Goal: Information Seeking & Learning: Learn about a topic

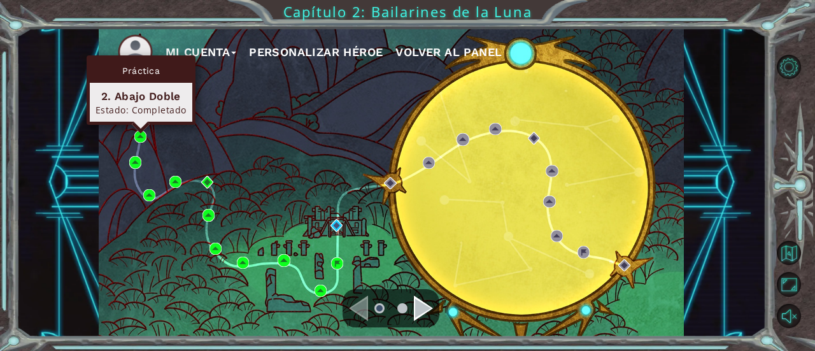
click at [141, 125] on div "Práctica 2. Abajo Doble Estado: Completado" at bounding box center [141, 89] width 109 height 69
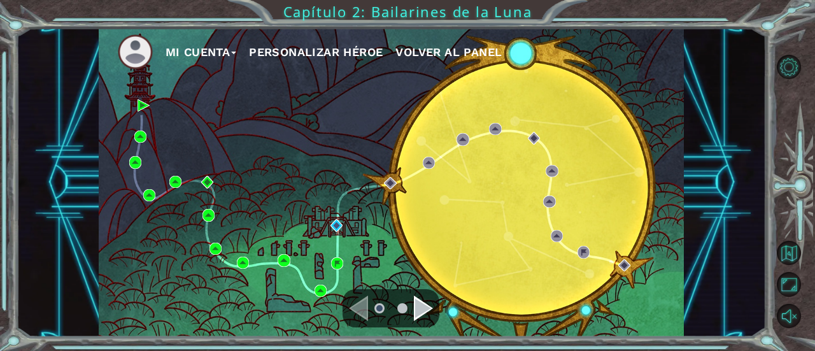
click at [147, 139] on div "Mi Cuenta Personalizar héroe Volver al panel" at bounding box center [392, 182] width 586 height 309
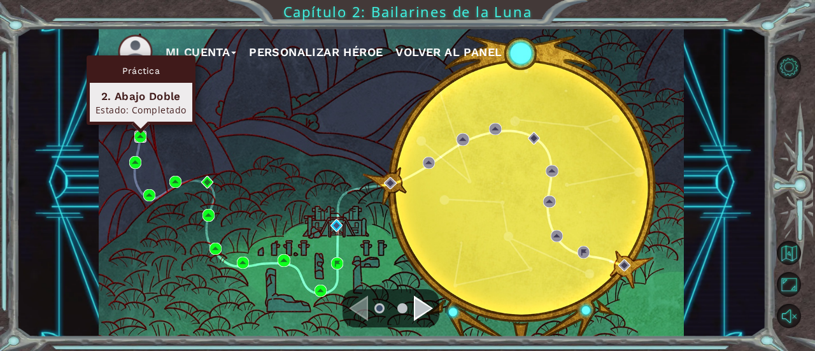
click at [139, 139] on img at bounding box center [140, 136] width 12 height 12
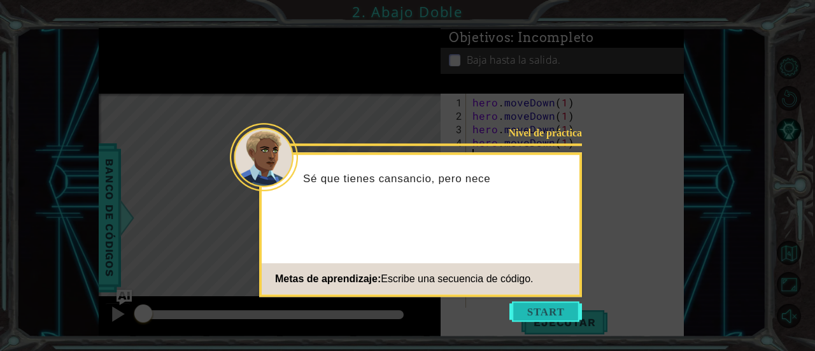
click at [514, 301] on button "Start" at bounding box center [545, 311] width 73 height 20
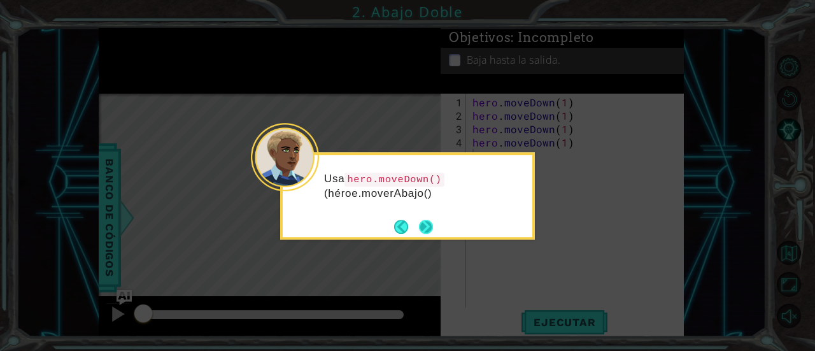
click at [423, 227] on button "Next" at bounding box center [426, 227] width 14 height 14
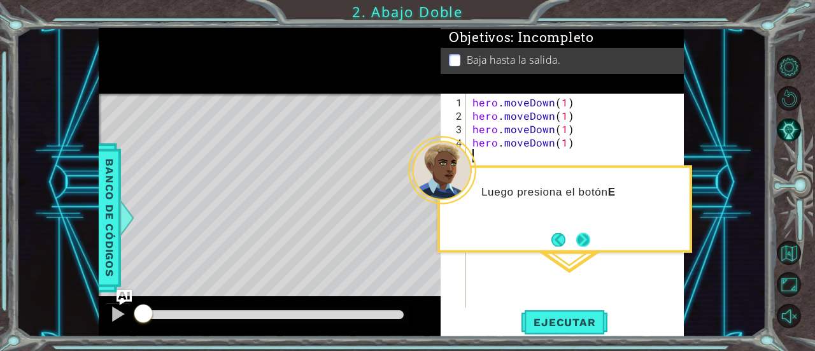
click at [586, 237] on button "Next" at bounding box center [583, 239] width 14 height 14
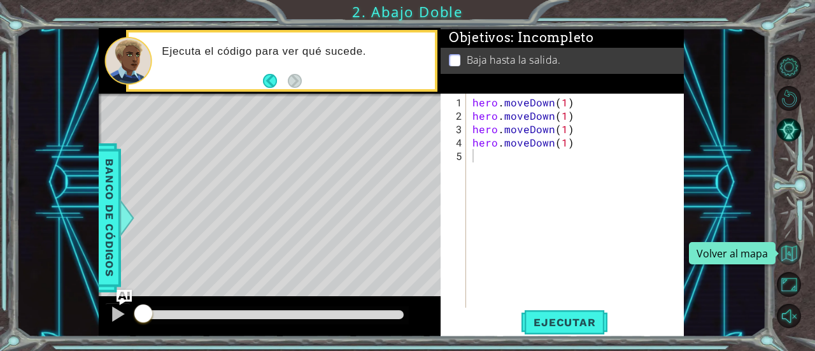
click at [786, 251] on button "Volver al mapa" at bounding box center [788, 253] width 25 height 25
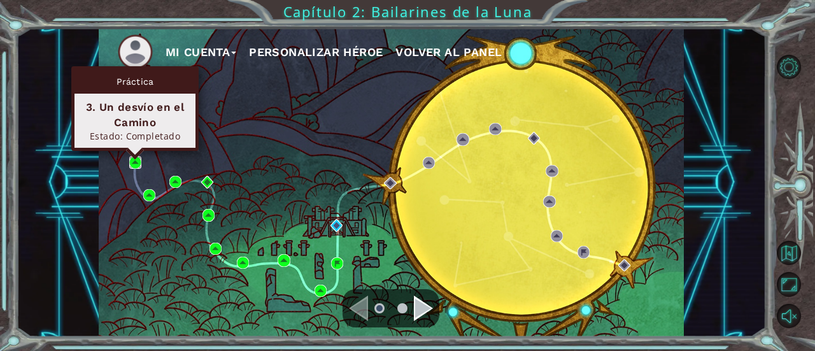
click at [130, 162] on img at bounding box center [135, 162] width 12 height 12
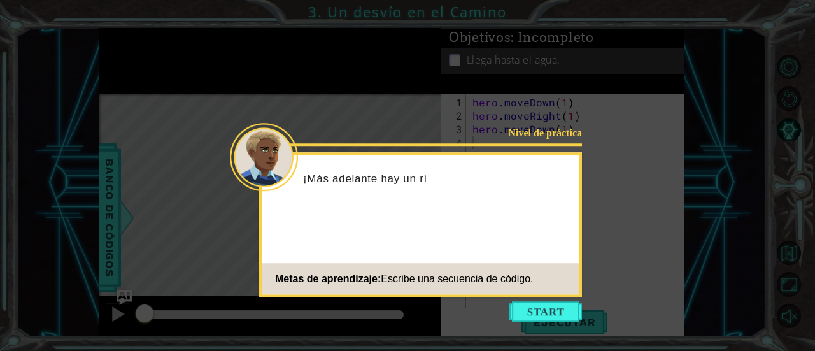
click at [561, 298] on icon at bounding box center [407, 175] width 815 height 351
click at [564, 320] on button "Start" at bounding box center [545, 311] width 73 height 20
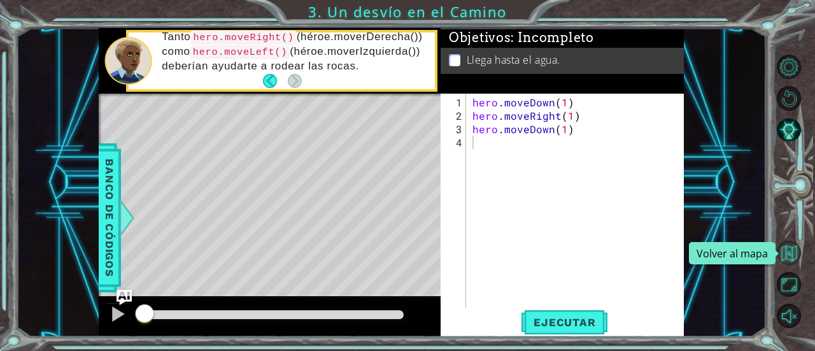
click at [787, 259] on button "Volver al mapa" at bounding box center [788, 253] width 25 height 25
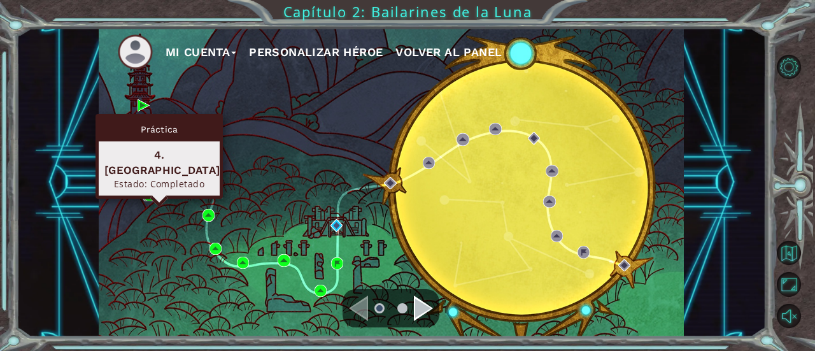
click at [149, 196] on img at bounding box center [149, 195] width 12 height 12
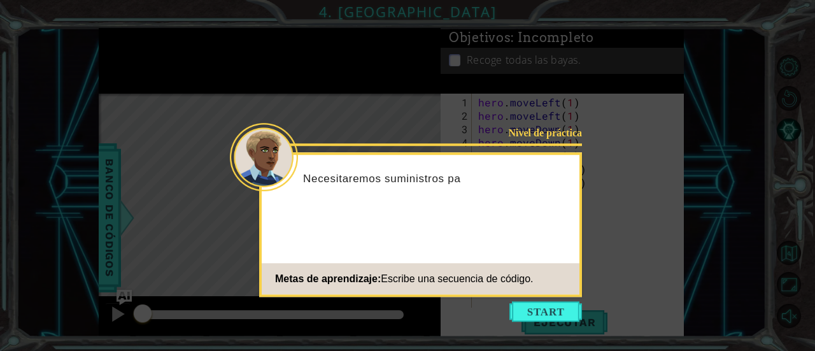
click at [589, 287] on icon at bounding box center [407, 175] width 815 height 351
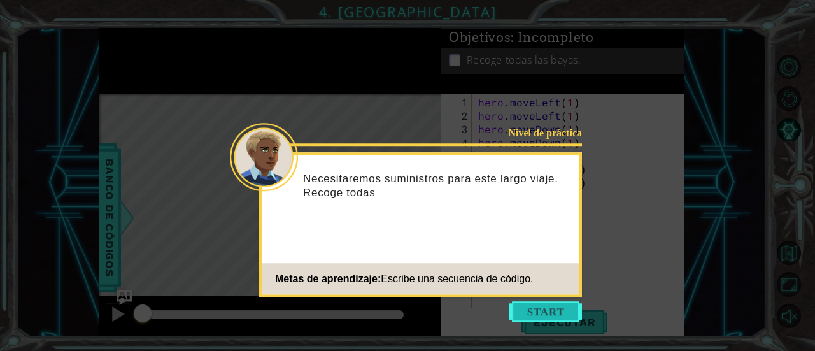
click at [535, 303] on button "Start" at bounding box center [545, 311] width 73 height 20
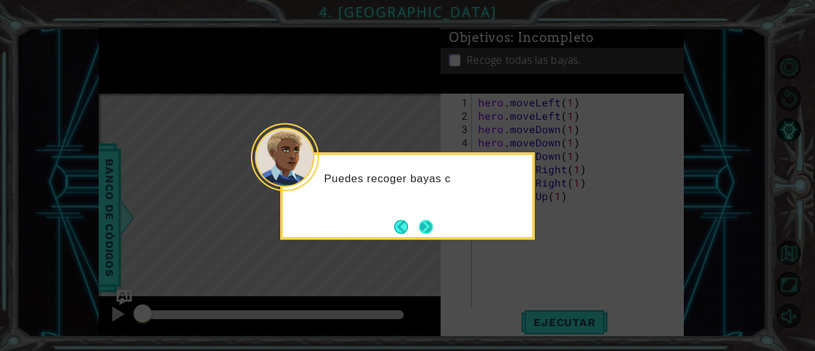
click at [422, 221] on button "Next" at bounding box center [426, 227] width 14 height 14
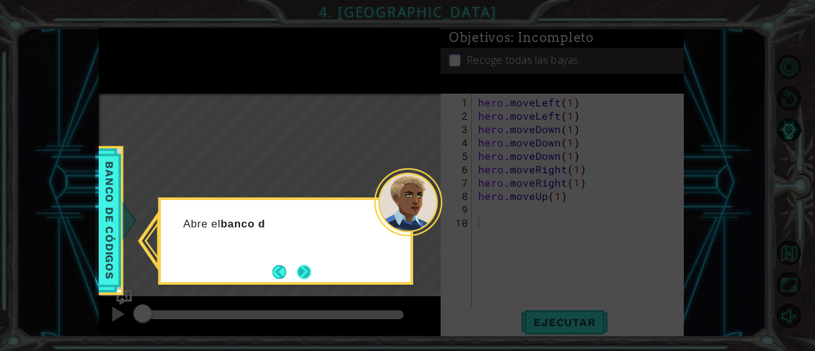
click at [303, 270] on button "Next" at bounding box center [304, 272] width 14 height 14
click at [307, 265] on button "Next" at bounding box center [304, 272] width 14 height 14
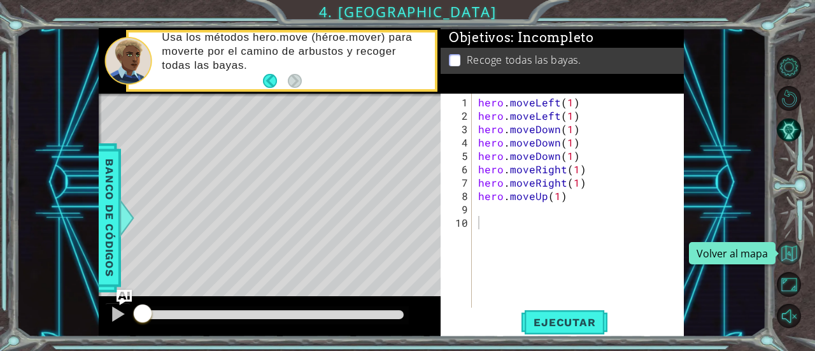
click at [785, 256] on button "Volver al mapa" at bounding box center [788, 253] width 25 height 25
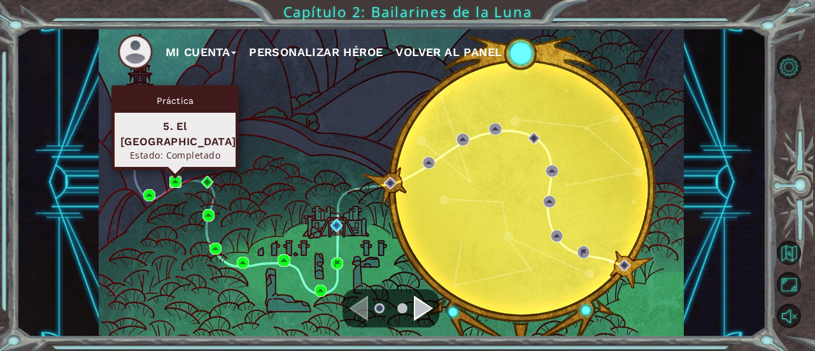
click at [172, 178] on img at bounding box center [175, 182] width 12 height 12
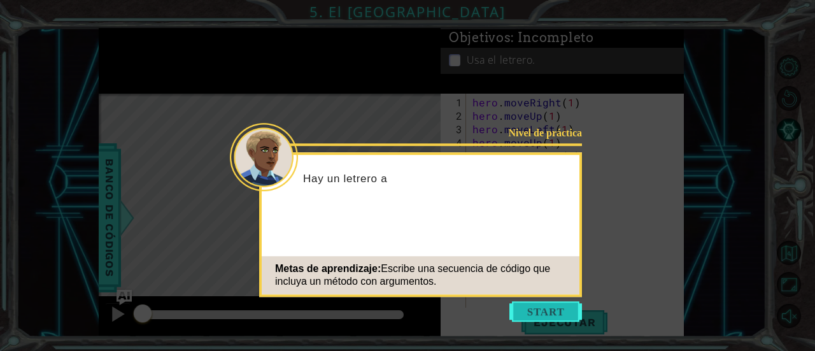
click at [580, 311] on button "Start" at bounding box center [545, 311] width 73 height 20
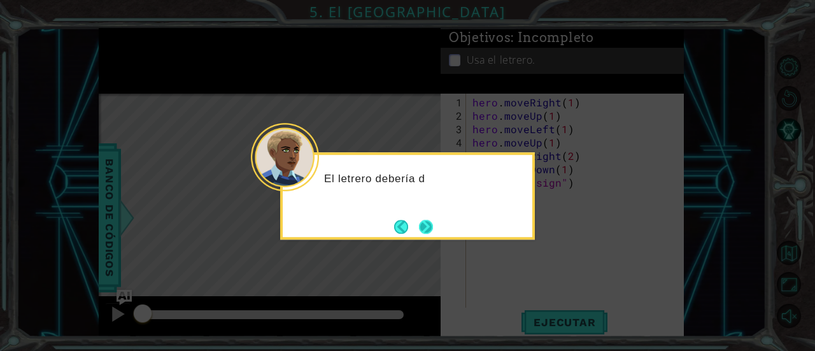
click at [426, 223] on button "Next" at bounding box center [426, 227] width 14 height 14
click at [425, 226] on button "Next" at bounding box center [426, 227] width 14 height 14
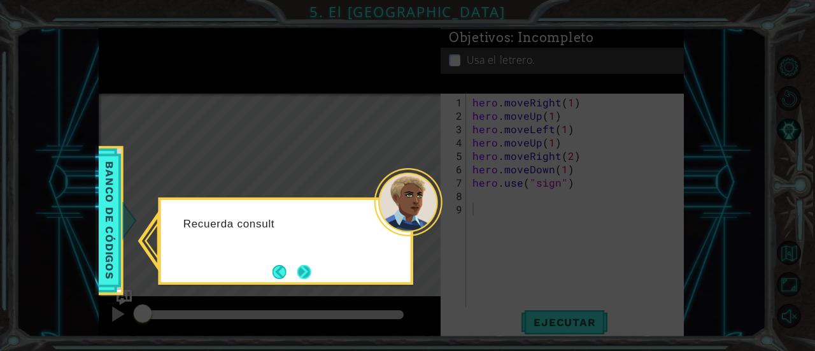
click at [302, 269] on button "Next" at bounding box center [304, 272] width 14 height 14
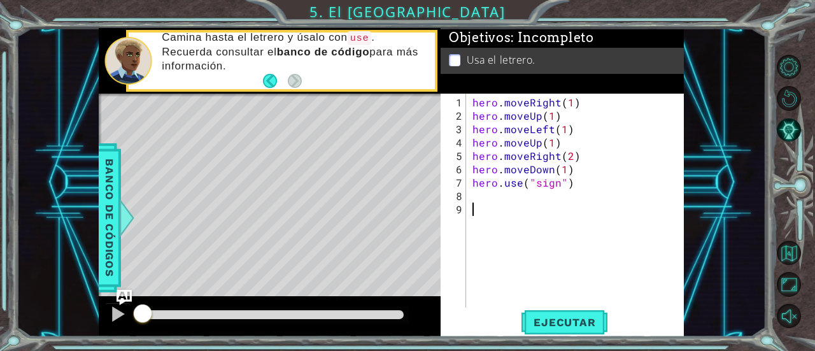
click at [523, 201] on div "hero . moveRight ( 1 ) hero . moveUp ( 1 ) hero . moveLeft ( 1 ) hero . moveUp …" at bounding box center [579, 215] width 218 height 241
click at [785, 242] on button "Volver al mapa" at bounding box center [788, 253] width 25 height 25
